Goal: Use online tool/utility

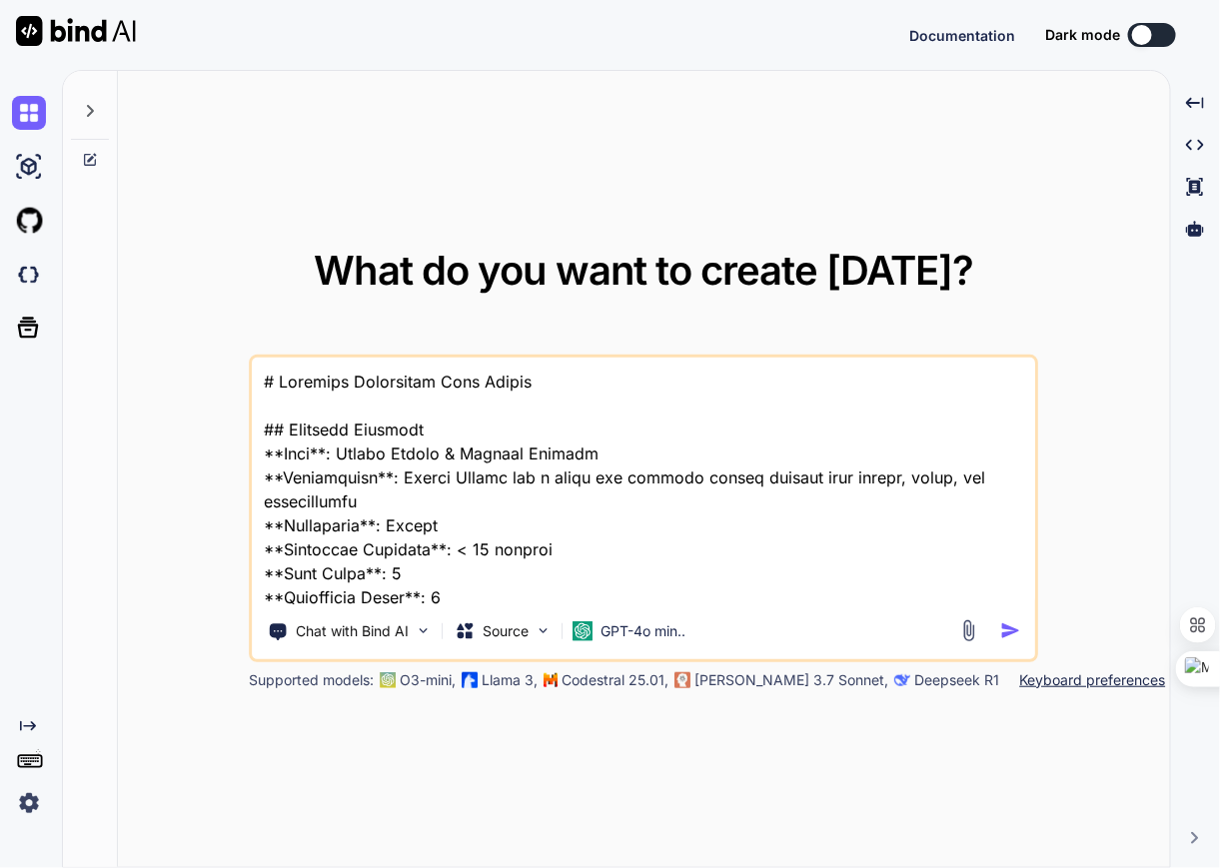
click at [942, 256] on span "What do you want to create [DATE]?" at bounding box center [644, 270] width 660 height 49
click at [94, 111] on icon at bounding box center [90, 111] width 16 height 16
type textarea "x"
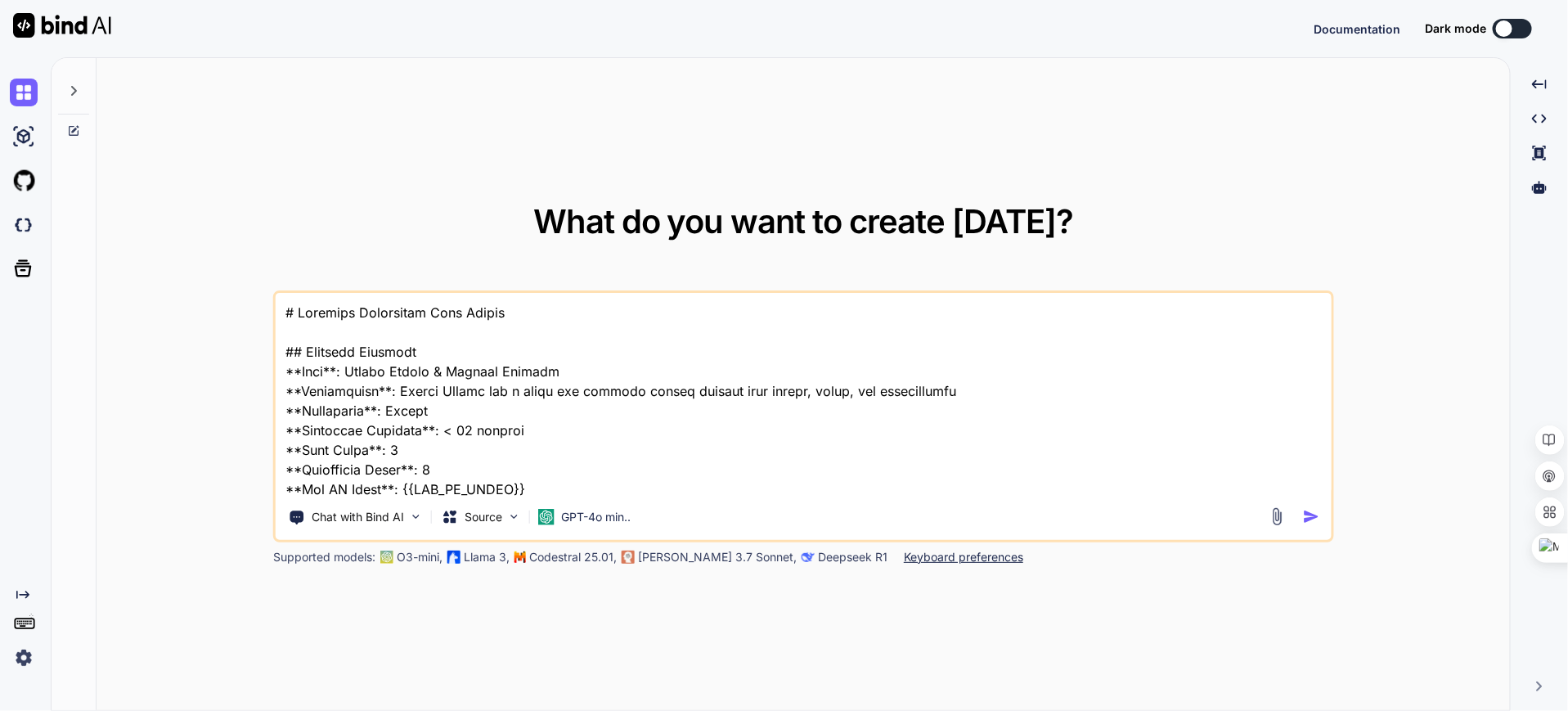
type textarea "x"
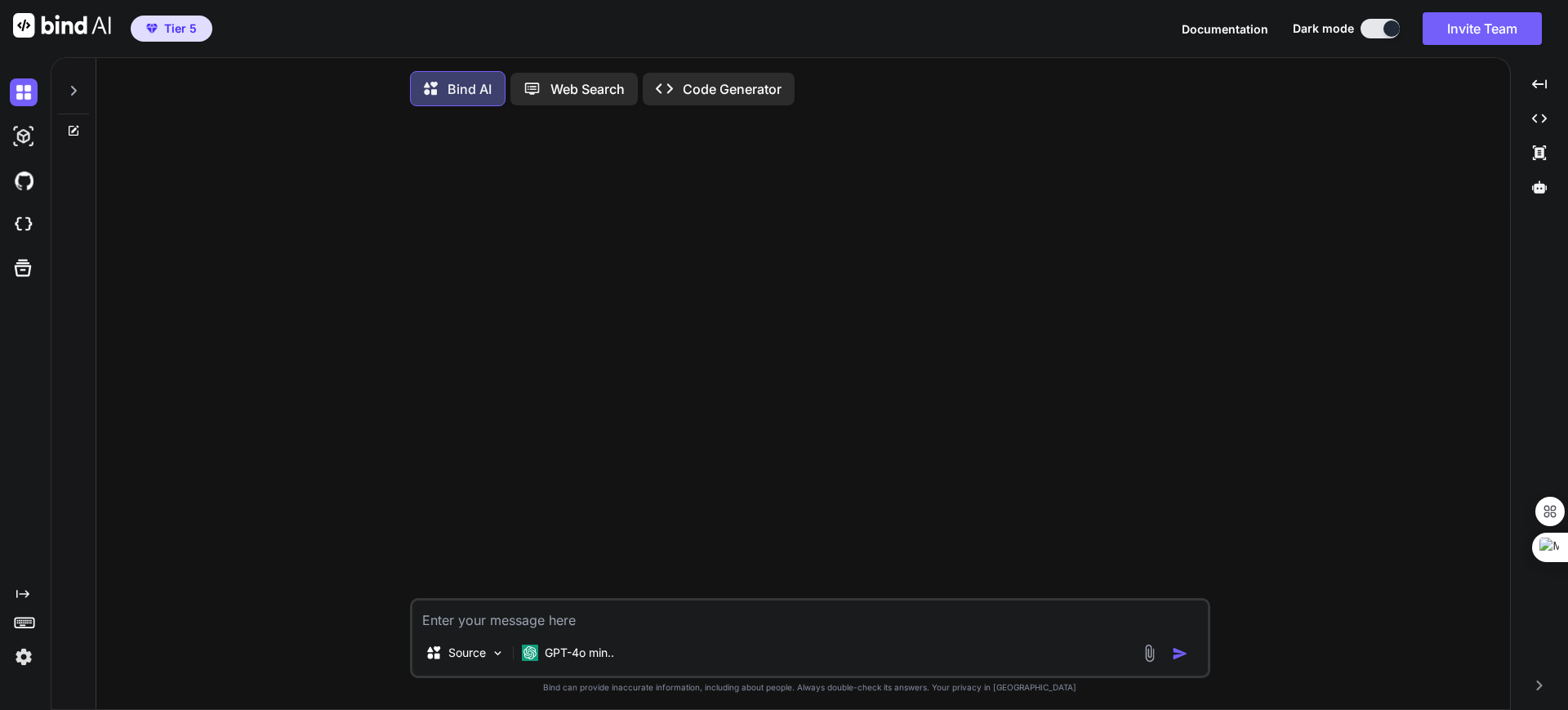
click at [697, 314] on div at bounding box center [811, 358] width 797 height 479
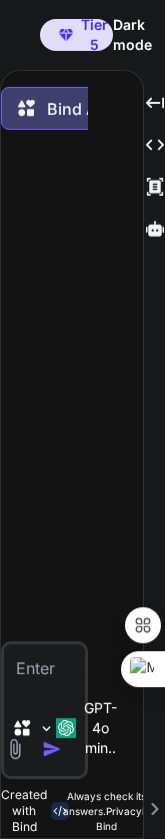
type textarea "x"
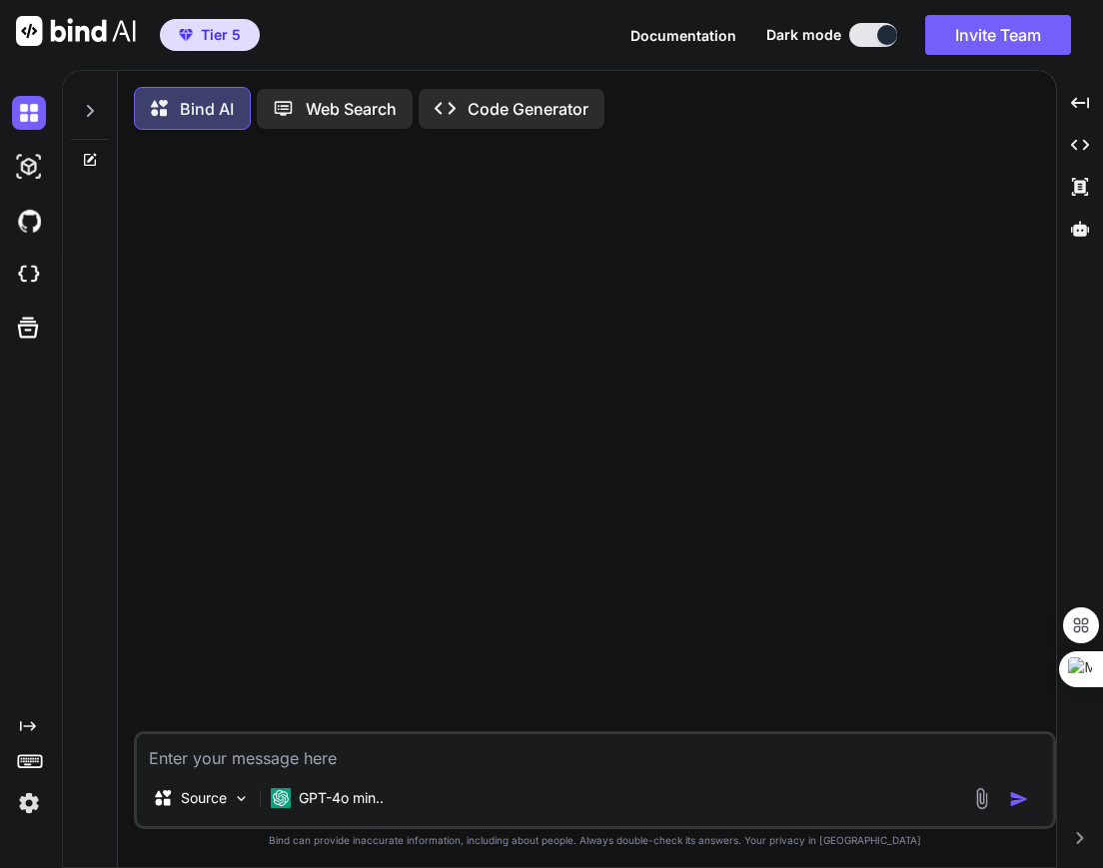
click at [304, 754] on textarea at bounding box center [595, 752] width 916 height 36
type textarea "h"
type textarea "x"
type textarea "hi"
type textarea "x"
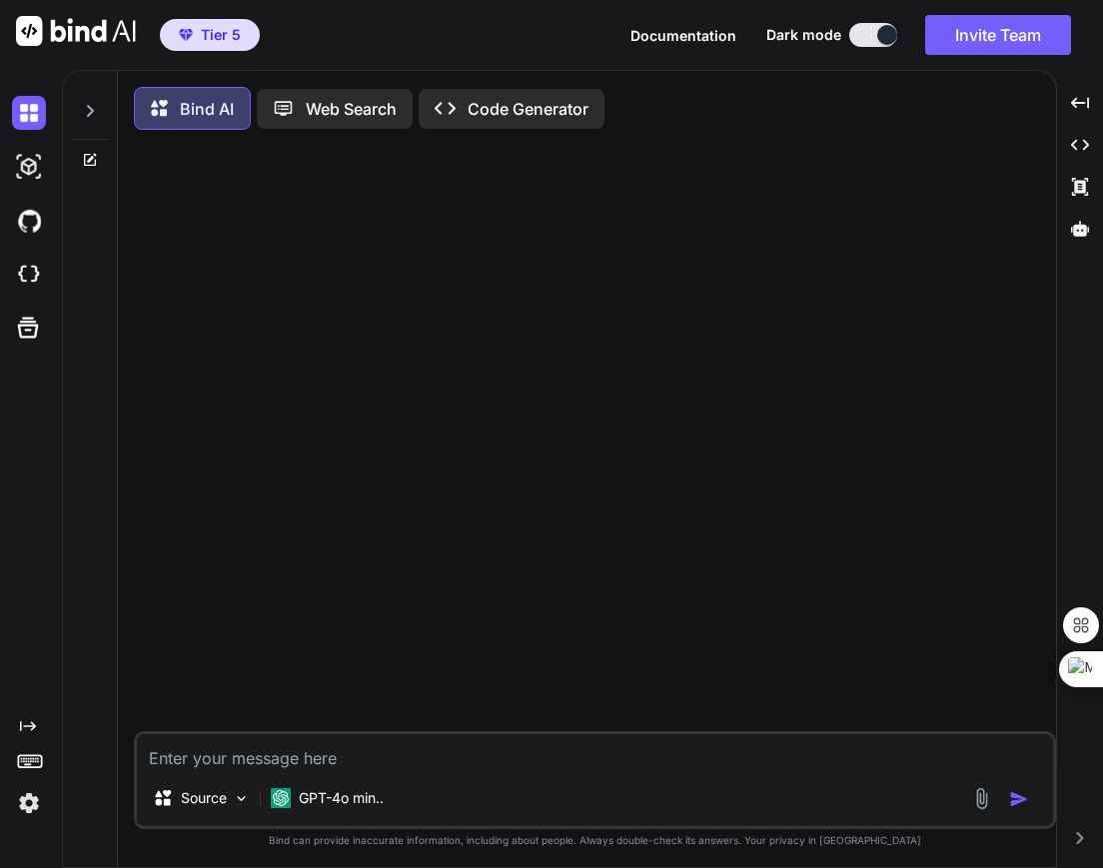
scroll to position [10, 0]
